Goal: Information Seeking & Learning: Learn about a topic

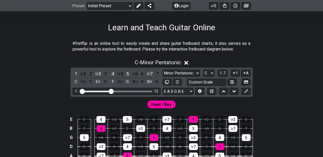
scroll to position [76, 0]
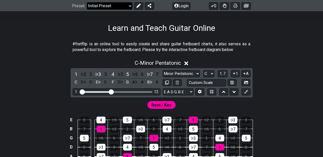
click at [128, 4] on select "Welcome to #fretflip! Initial Preset Custom Preset Minor Pentatonic Major Penta…" at bounding box center [109, 5] width 45 height 7
click at [87, 2] on select "Welcome to #fretflip! Initial Preset Custom Preset Minor Pentatonic Major Penta…" at bounding box center [109, 5] width 45 height 7
select select "/movable-7th-chords"
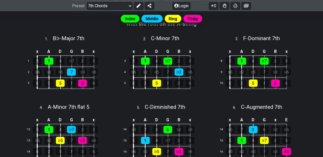
scroll to position [156, 0]
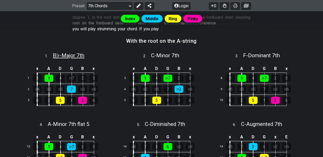
click at [70, 56] on span "B♭ - Major 7th" at bounding box center [69, 55] width 32 height 6
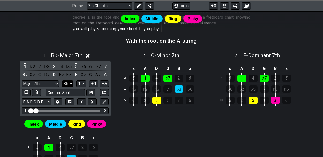
click at [70, 82] on select "A♭ A A♯ B♭ B C C♯ D♭ D D♯ E♭ E F F♯ G♭ G G♯" at bounding box center [67, 83] width 11 height 7
select select "D"
click at [62, 80] on select "A♭ A A♯ B♭ B C C♯ D♭ D D♯ E♭ E F F♯ G♭ G G♯" at bounding box center [67, 83] width 11 height 7
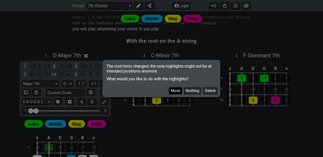
click at [175, 90] on button "Move" at bounding box center [175, 90] width 13 height 7
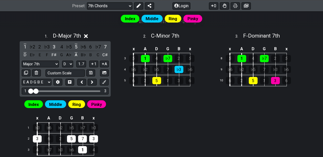
scroll to position [202, 0]
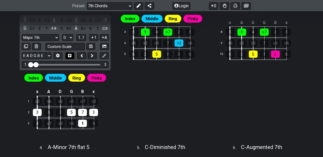
click at [70, 55] on icon at bounding box center [69, 56] width 3 height 4
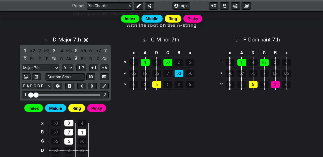
scroll to position [166, 0]
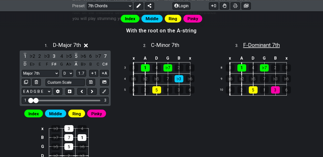
click at [267, 44] on span "F - Dominant 7th" at bounding box center [261, 45] width 37 height 6
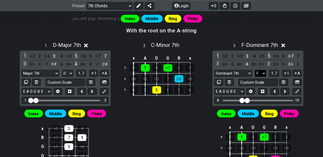
click at [264, 72] on select "A♭ A A♯ B♭ B C C♯ D♭ D D♯ E♭ E F F♯ G♭ G G♯" at bounding box center [260, 73] width 11 height 7
select select "D"
click at [255, 70] on select "A♭ A A♯ B♭ B C C♯ D♭ D D♯ E♭ E F F♯ G♭ G G♯" at bounding box center [260, 73] width 11 height 7
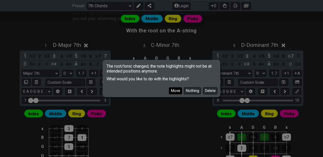
click at [178, 89] on button "Move" at bounding box center [175, 90] width 13 height 7
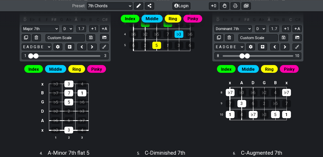
scroll to position [212, 0]
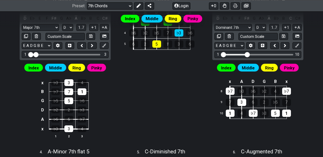
drag, startPoint x: 242, startPoint y: 52, endPoint x: 218, endPoint y: 57, distance: 24.7
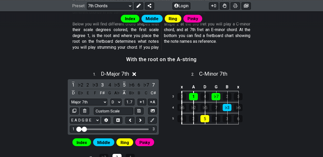
scroll to position [138, 0]
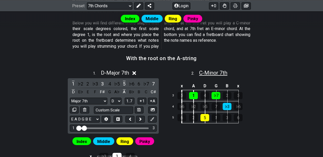
click at [216, 71] on span "C - Minor 7th" at bounding box center [213, 73] width 28 height 6
select select "C"
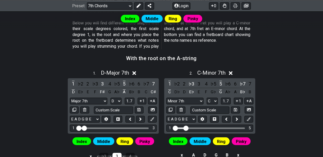
drag, startPoint x: 181, startPoint y: 127, endPoint x: 174, endPoint y: 127, distance: 7.2
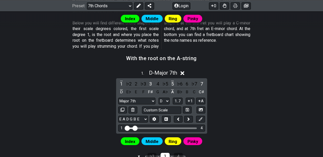
click at [134, 127] on input "Visible fret range" at bounding box center [161, 127] width 73 height 0
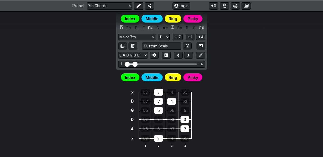
scroll to position [195, 0]
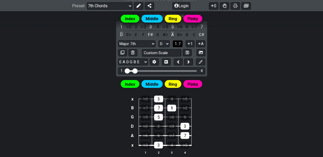
click at [180, 42] on span "1..7" at bounding box center [177, 43] width 6 height 5
click at [180, 42] on button "..." at bounding box center [177, 43] width 9 height 7
click at [179, 42] on span "D.." at bounding box center [178, 43] width 4 height 5
click at [191, 42] on button "1" at bounding box center [190, 43] width 9 height 7
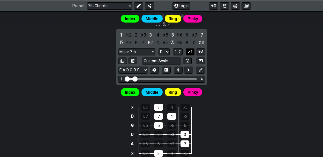
click at [188, 50] on icon at bounding box center [188, 52] width 5 height 4
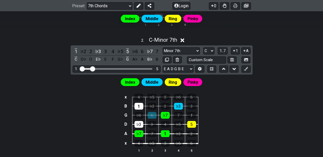
scroll to position [321, 0]
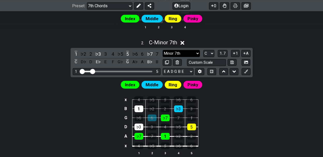
click at [198, 51] on select "Minor 7th m7 Minor Pentatonic Major Pentatonic Minor Blues Major Blues Major / …" at bounding box center [181, 53] width 37 height 7
select select "Major 7th"
click at [163, 50] on select "Minor 7th m7 Minor Pentatonic Major Pentatonic Minor Blues Major Blues Major / …" at bounding box center [181, 53] width 37 height 7
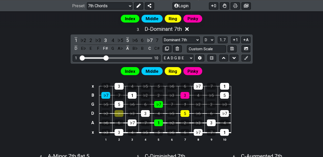
scroll to position [462, 0]
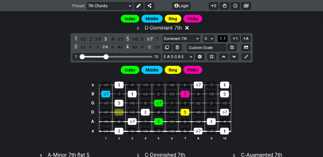
click at [222, 36] on span "1..7" at bounding box center [222, 38] width 6 height 5
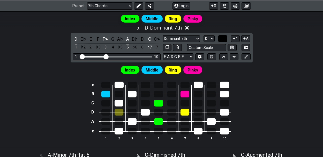
click at [222, 36] on span "..." at bounding box center [223, 38] width 2 height 5
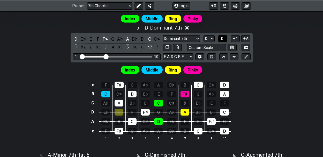
click at [223, 36] on span "D.." at bounding box center [223, 38] width 4 height 5
click at [212, 36] on select "A♭ A A♯ B♭ B C C♯ D♭ D D♯ E♭ E F F♯ G♭ G G♯" at bounding box center [208, 38] width 11 height 7
click at [203, 35] on select "A♭ A A♯ B♭ B C C♯ D♭ D D♯ E♭ E F F♯ G♭ G G♯" at bounding box center [208, 38] width 11 height 7
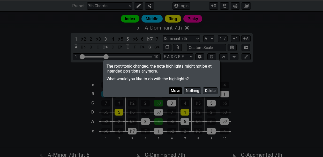
click at [175, 90] on button "Move" at bounding box center [175, 90] width 13 height 7
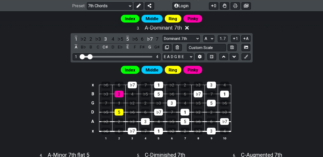
drag, startPoint x: 106, startPoint y: 55, endPoint x: 91, endPoint y: 55, distance: 15.0
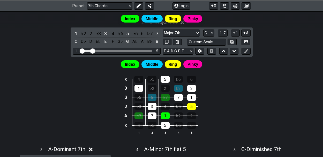
scroll to position [342, 0]
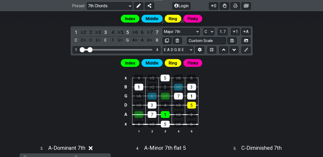
drag, startPoint x: 93, startPoint y: 47, endPoint x: 90, endPoint y: 48, distance: 2.6
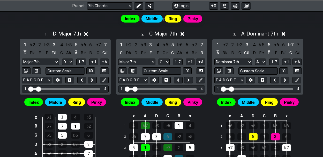
scroll to position [176, 0]
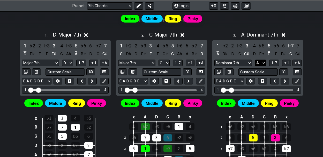
click at [263, 61] on select "A♭ A A♯ B♭ B C C♯ D♭ D D♯ E♭ E F F♯ G♭ G G♯" at bounding box center [260, 62] width 11 height 7
click at [255, 59] on select "A♭ A A♯ B♭ B C C♯ D♭ D D♯ E♭ E F F♯ G♭ G G♯" at bounding box center [260, 62] width 11 height 7
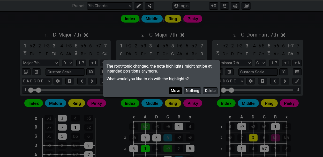
click at [174, 89] on button "Move" at bounding box center [175, 90] width 13 height 7
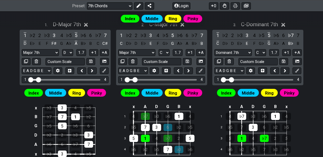
scroll to position [186, 0]
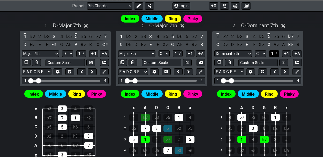
click at [274, 52] on span "1..7" at bounding box center [274, 53] width 6 height 5
click at [274, 52] on span "..." at bounding box center [274, 53] width 2 height 5
click at [274, 52] on span "C.." at bounding box center [274, 53] width 4 height 5
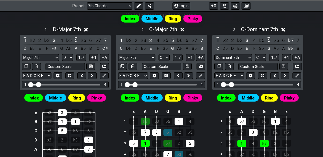
scroll to position [181, 0]
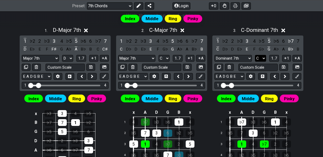
click at [263, 57] on select "A♭ A A♯ B♭ B C C♯ D♭ D D♯ E♭ E F F♯ G♭ G G♯" at bounding box center [260, 58] width 11 height 7
select select "G"
click at [255, 55] on select "A♭ A A♯ B♭ B C C♯ D♭ D D♯ E♭ E F F♯ G♭ G G♯" at bounding box center [260, 58] width 11 height 7
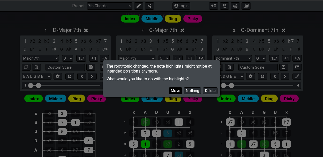
click at [175, 91] on button "Move" at bounding box center [175, 90] width 13 height 7
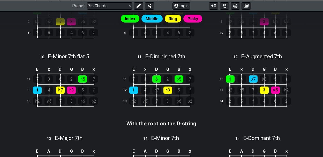
scroll to position [454, 0]
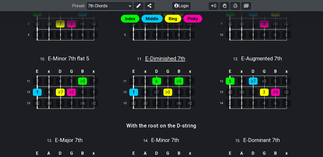
click at [170, 57] on span "E - Diminished 7th" at bounding box center [165, 58] width 40 height 6
select select "E"
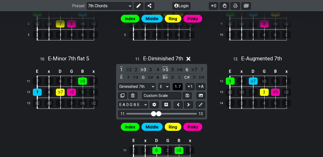
click at [178, 84] on span "1..7" at bounding box center [177, 86] width 6 height 5
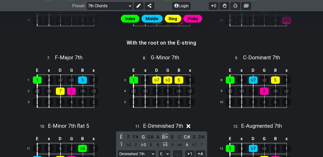
scroll to position [388, 0]
